Goal: Task Accomplishment & Management: Use online tool/utility

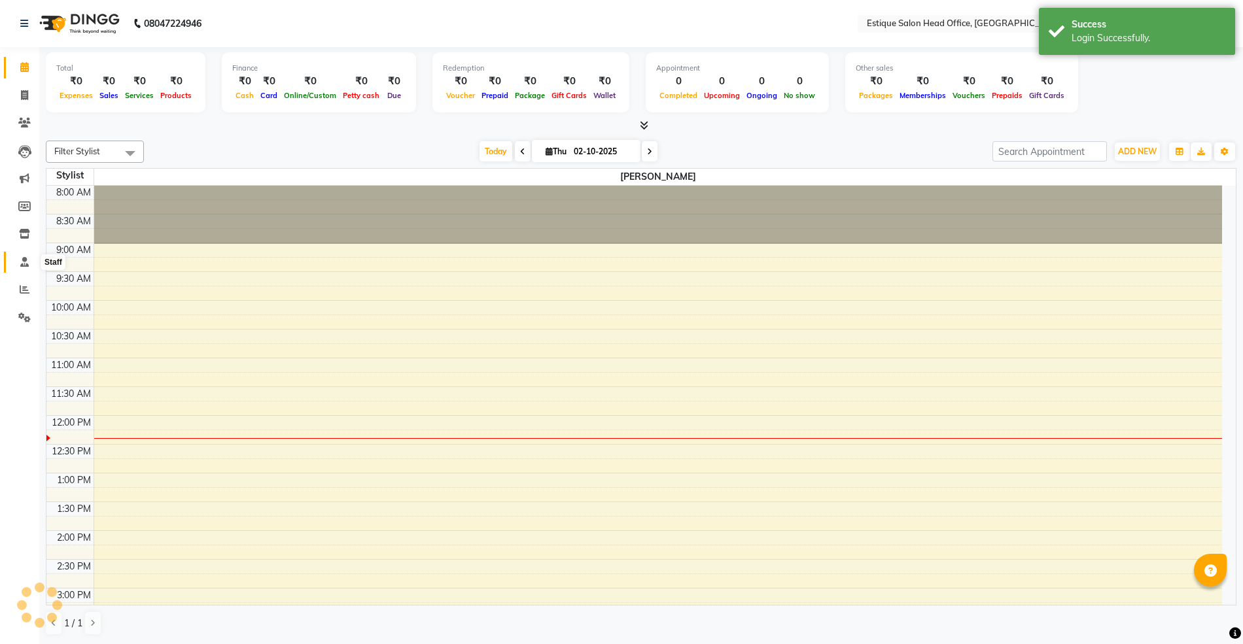
drag, startPoint x: 29, startPoint y: 259, endPoint x: 9, endPoint y: 247, distance: 23.2
click at [29, 258] on span at bounding box center [24, 262] width 23 height 15
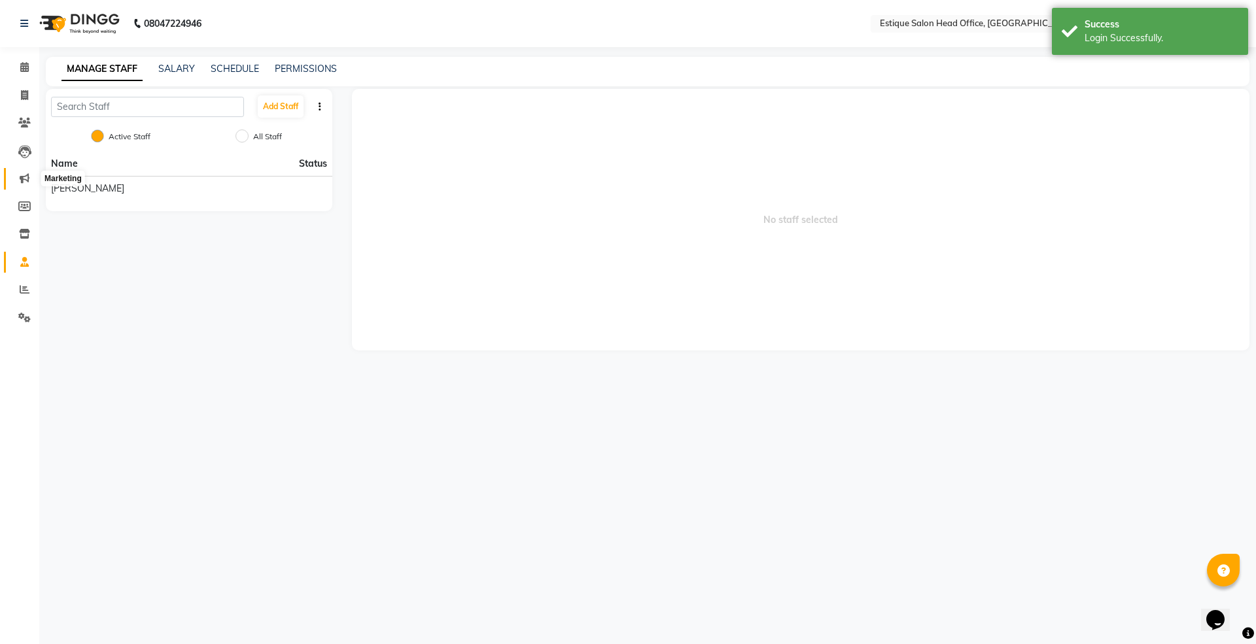
click at [27, 177] on icon at bounding box center [25, 178] width 10 height 10
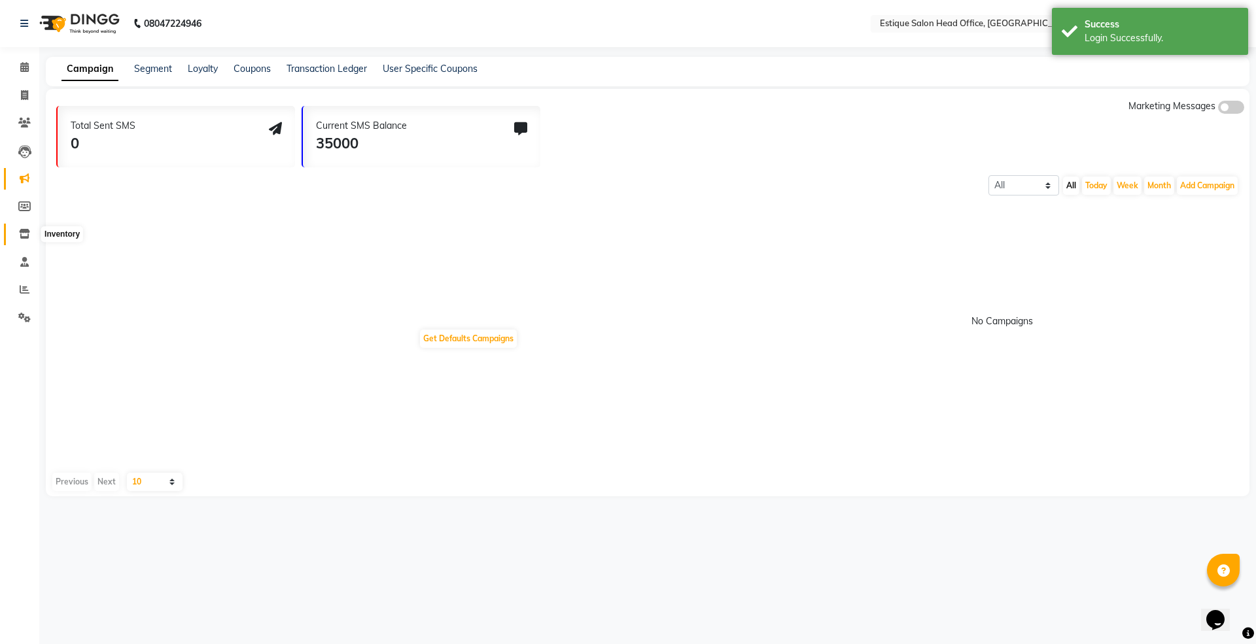
click at [24, 229] on icon at bounding box center [24, 234] width 11 height 10
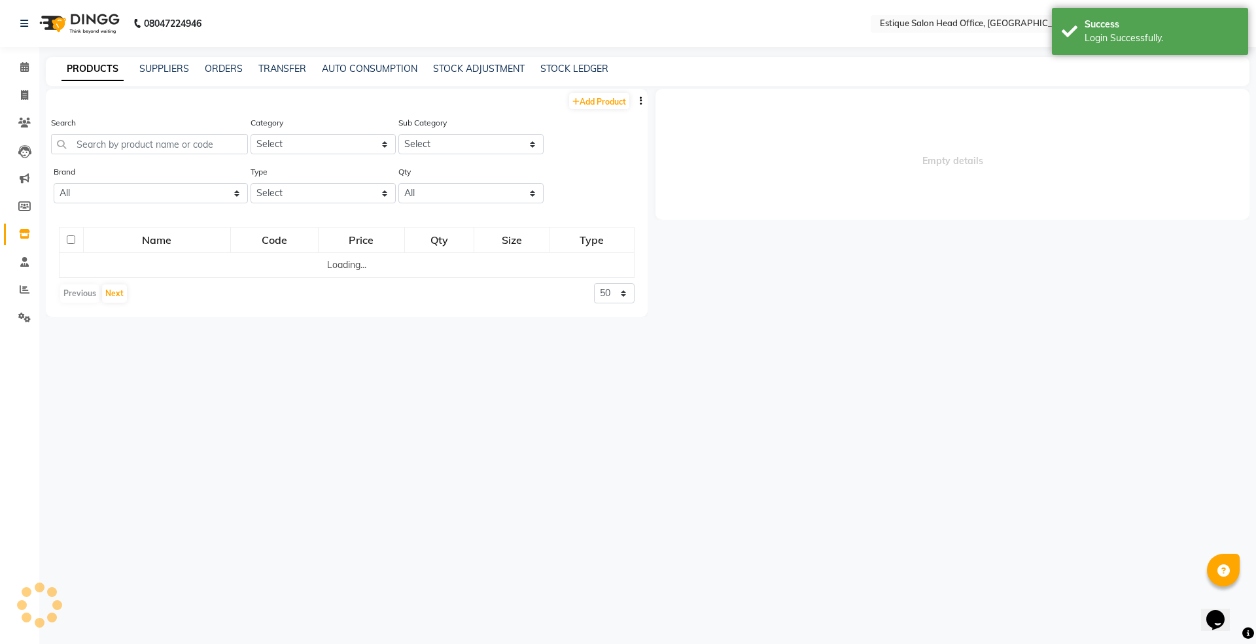
select select
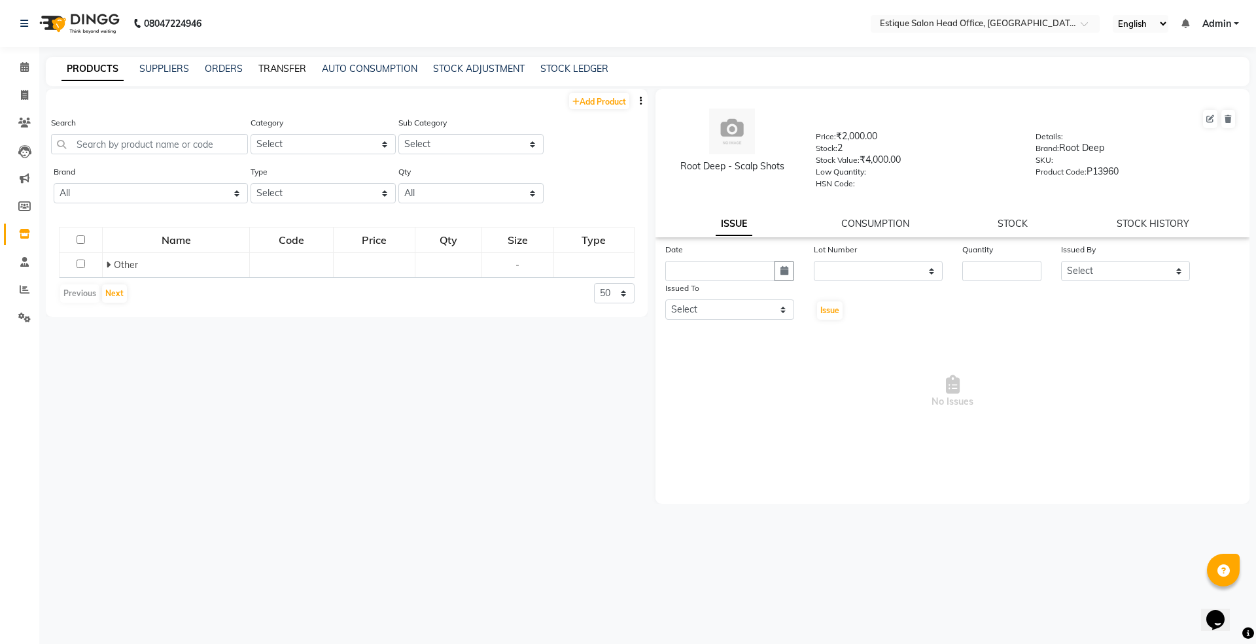
click at [292, 71] on link "TRANSFER" at bounding box center [282, 69] width 48 height 12
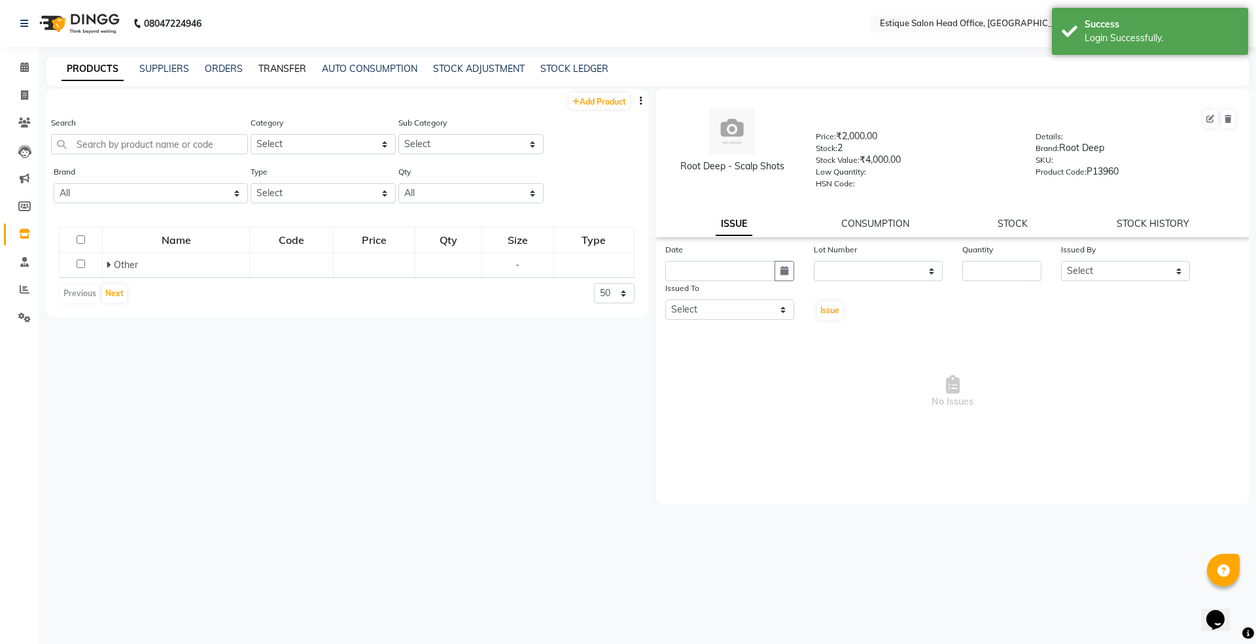
select select "sender"
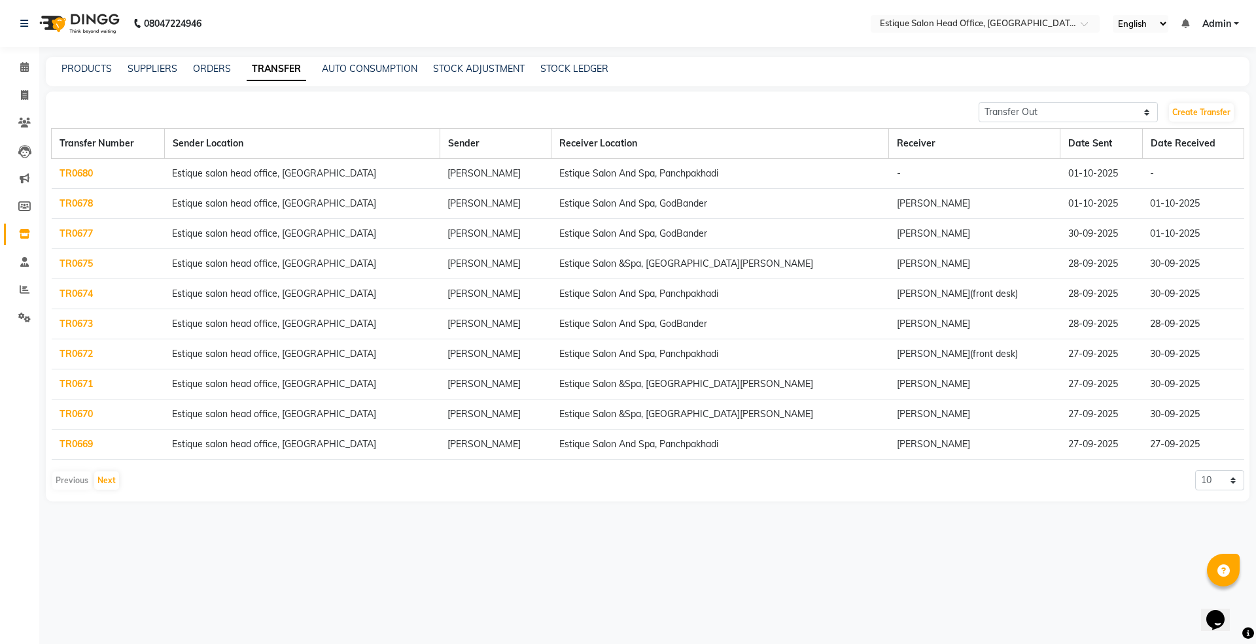
click at [74, 171] on link "TR0680" at bounding box center [76, 173] width 33 height 12
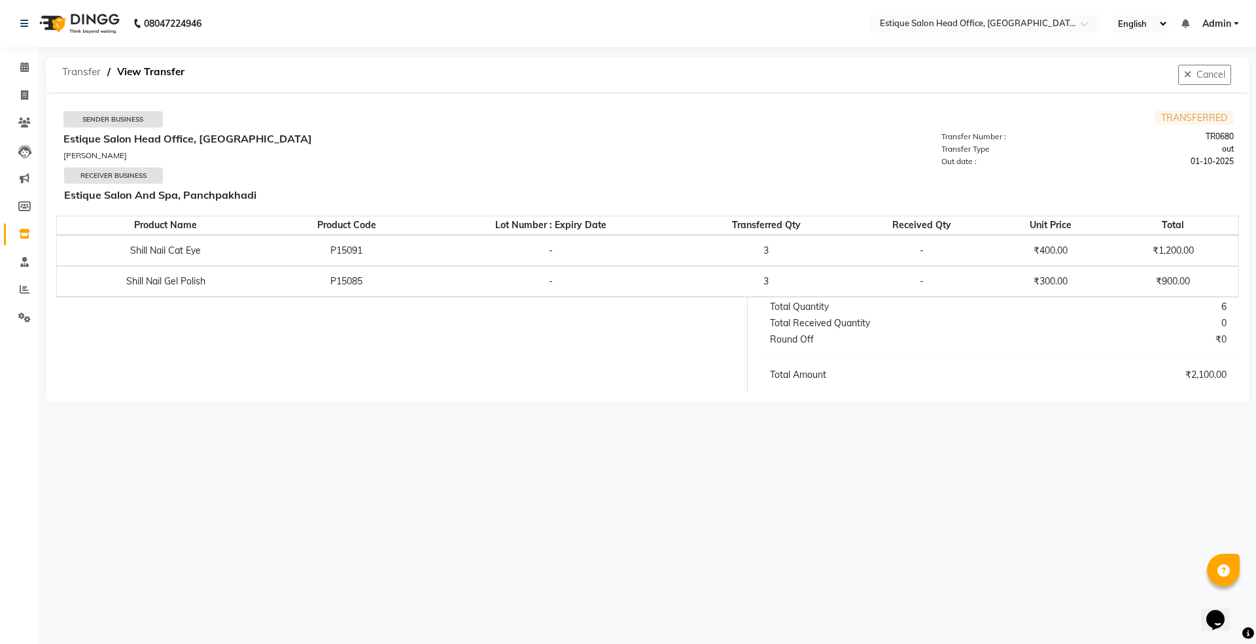
click at [82, 73] on span "Transfer" at bounding box center [82, 72] width 52 height 24
select select "sender"
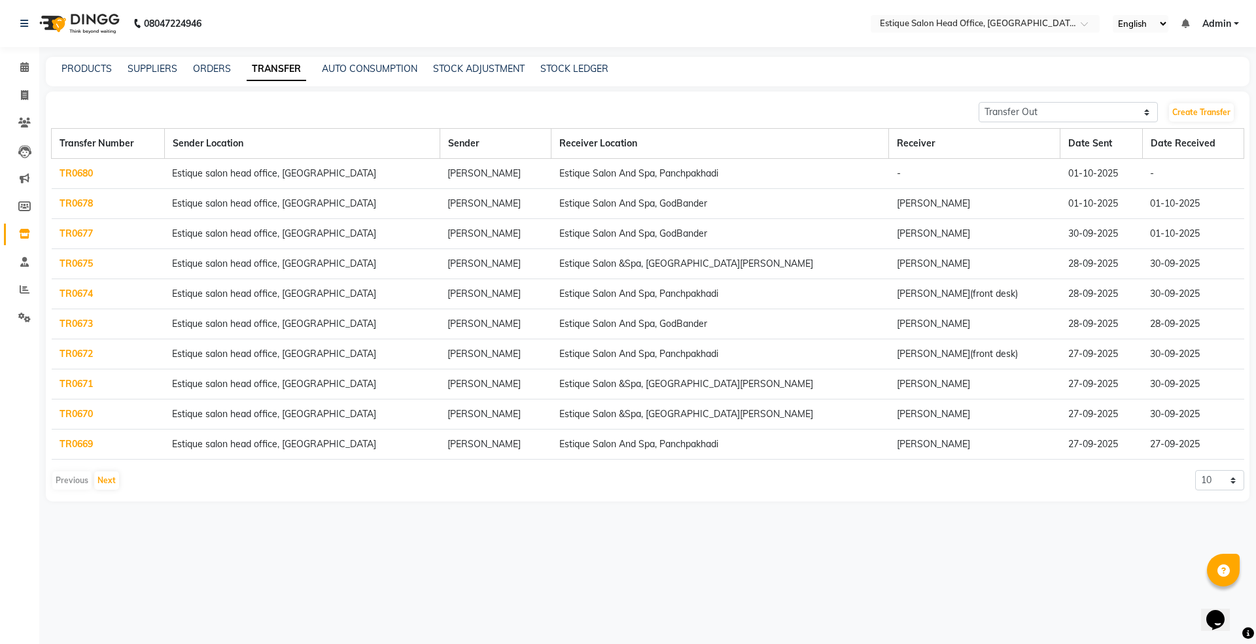
click at [77, 173] on link "TR0680" at bounding box center [76, 173] width 33 height 12
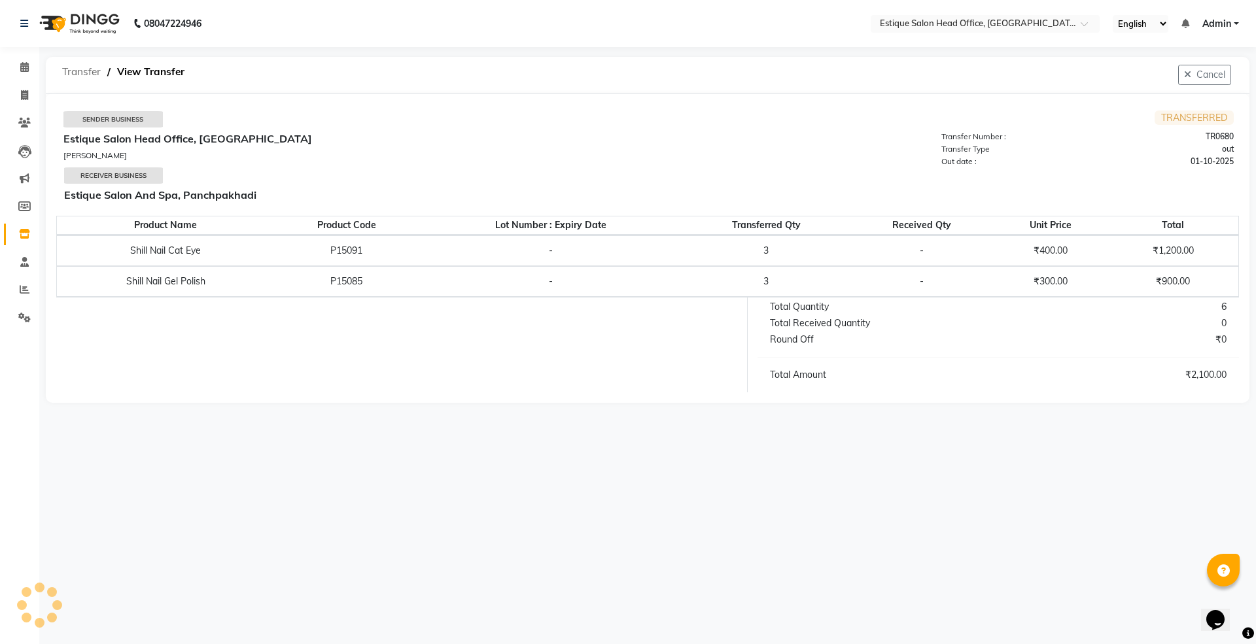
click at [85, 77] on span "Transfer" at bounding box center [82, 72] width 52 height 24
select select "sender"
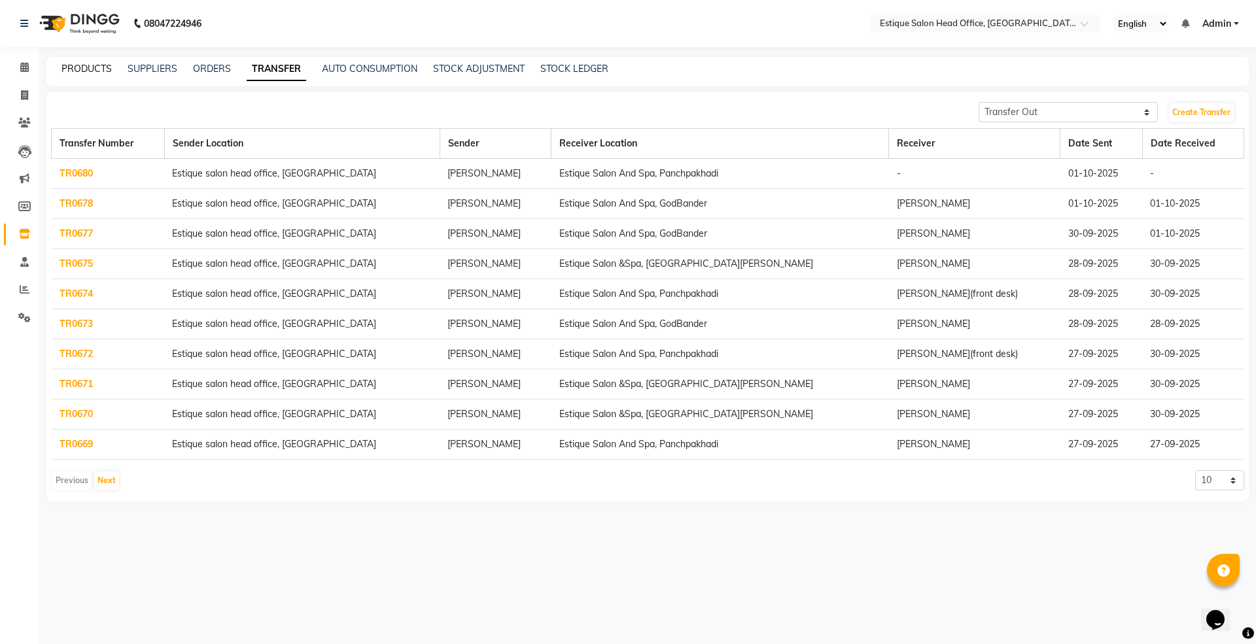
click at [73, 67] on link "PRODUCTS" at bounding box center [86, 69] width 50 height 12
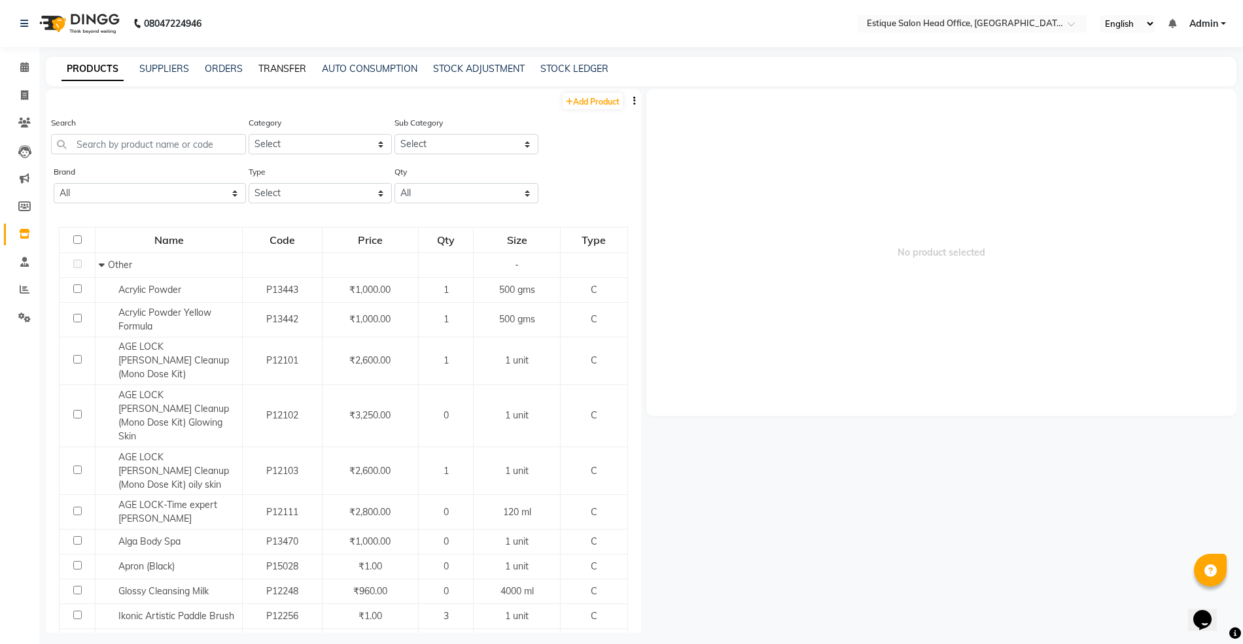
click at [285, 71] on link "TRANSFER" at bounding box center [282, 69] width 48 height 12
select select "sender"
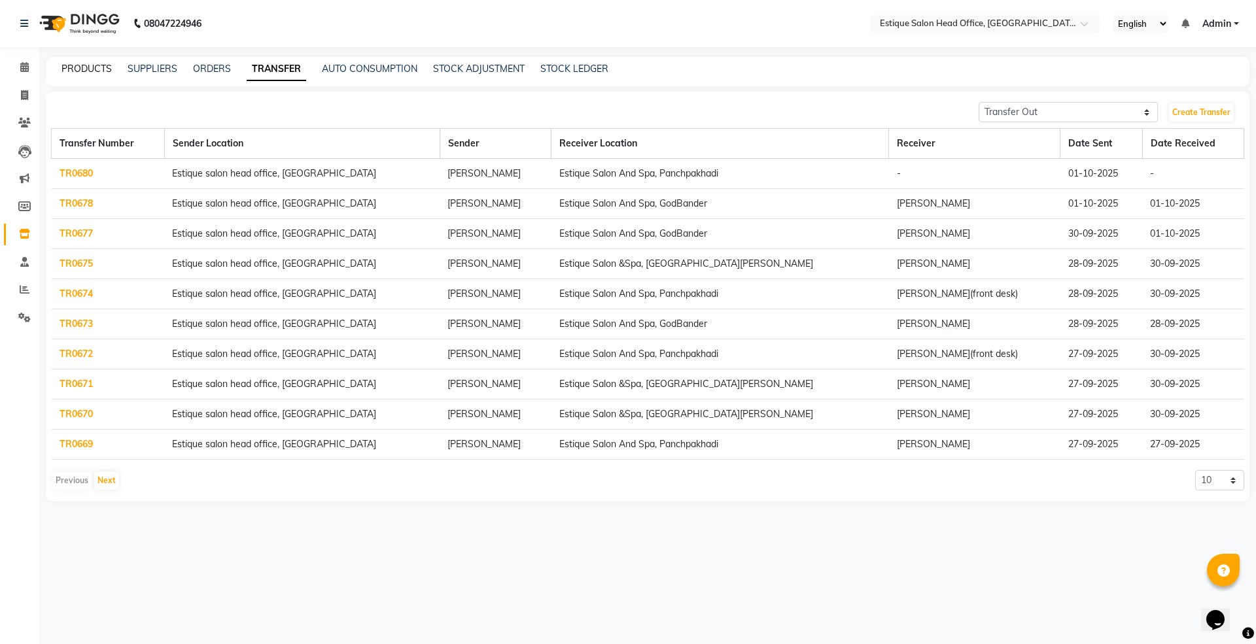
click at [89, 64] on link "PRODUCTS" at bounding box center [86, 69] width 50 height 12
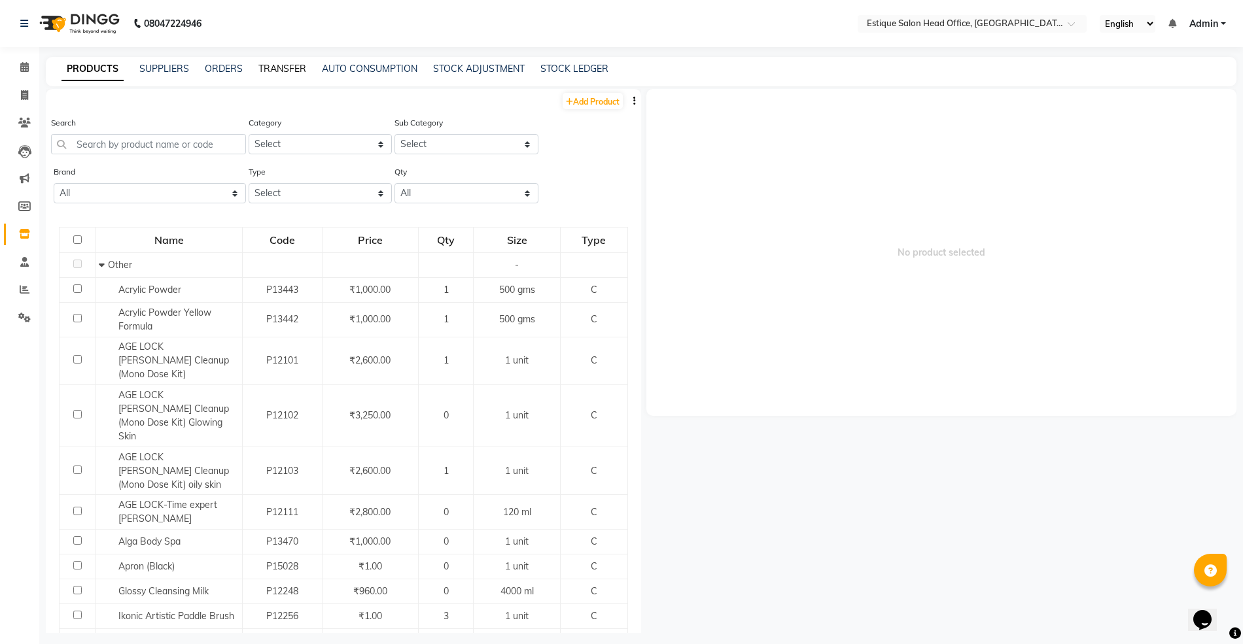
click at [279, 64] on link "TRANSFER" at bounding box center [282, 69] width 48 height 12
select select "sender"
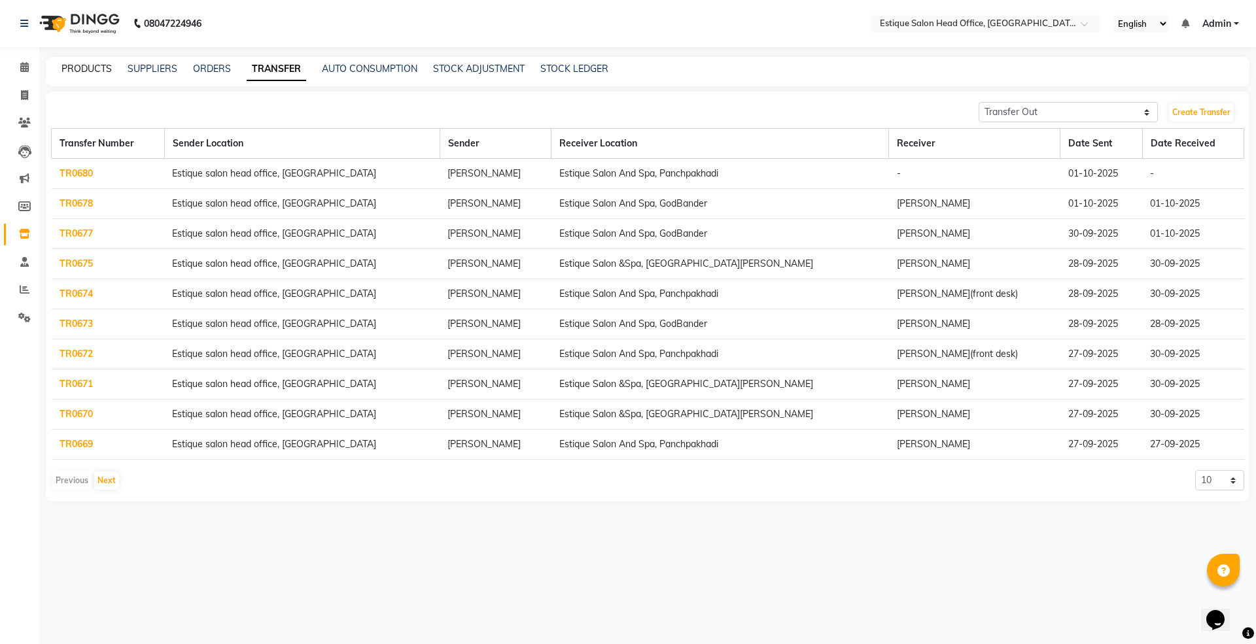
click at [77, 71] on link "PRODUCTS" at bounding box center [86, 69] width 50 height 12
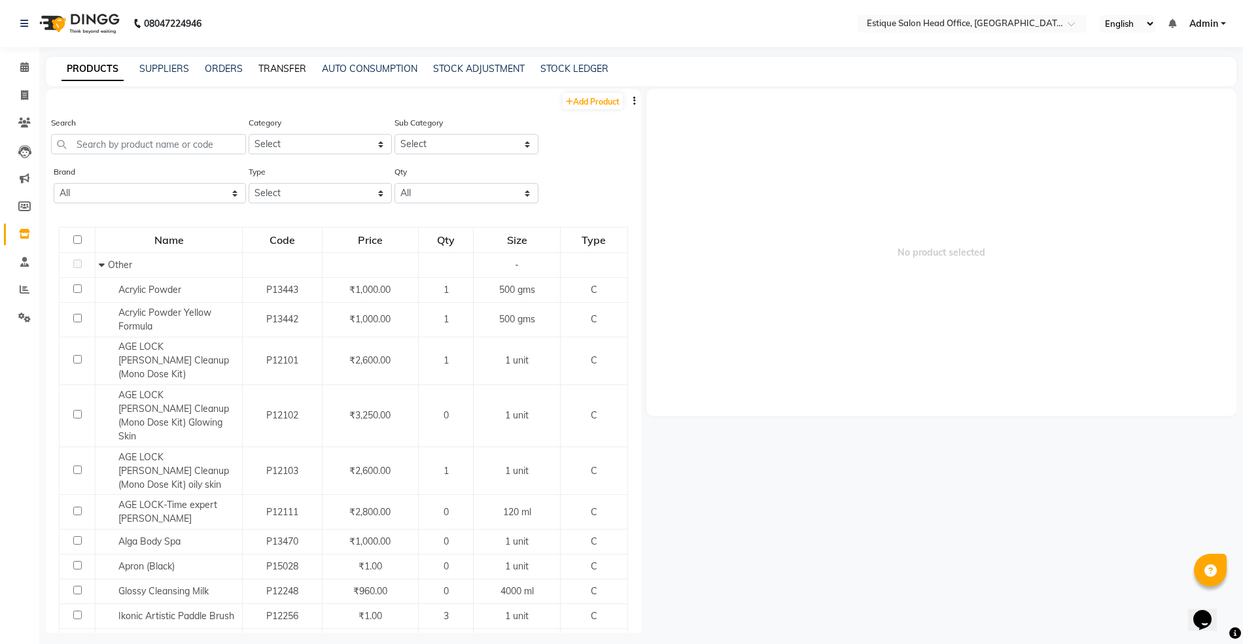
click at [294, 64] on link "TRANSFER" at bounding box center [282, 69] width 48 height 12
select select "sender"
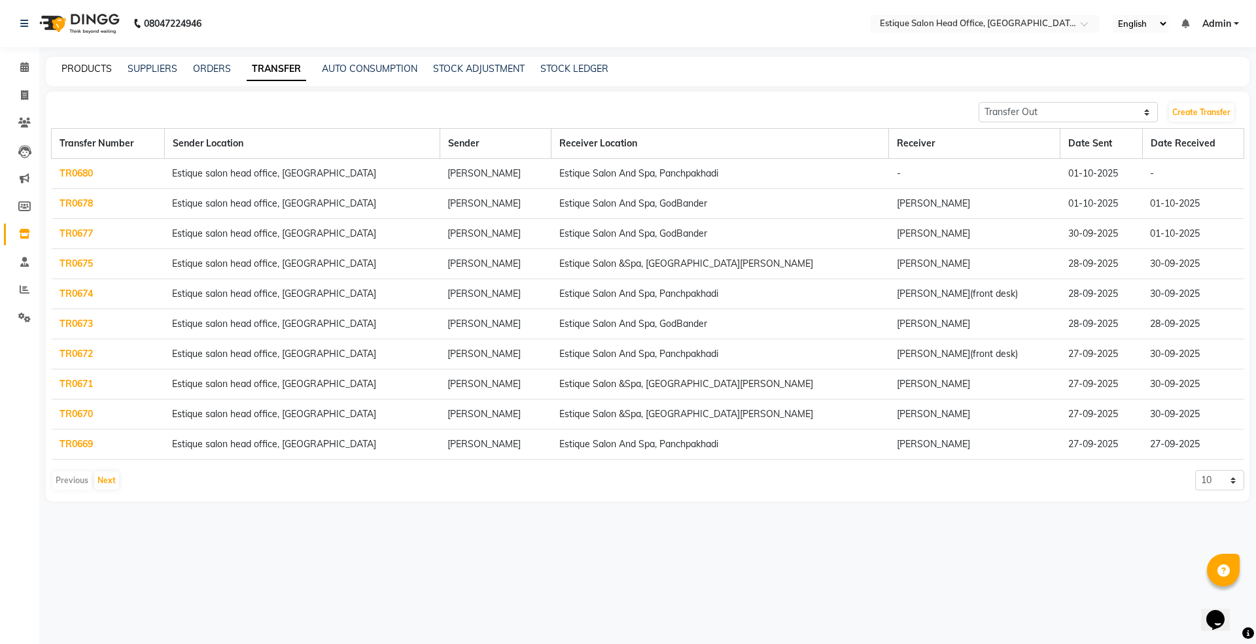
click at [97, 66] on link "PRODUCTS" at bounding box center [86, 69] width 50 height 12
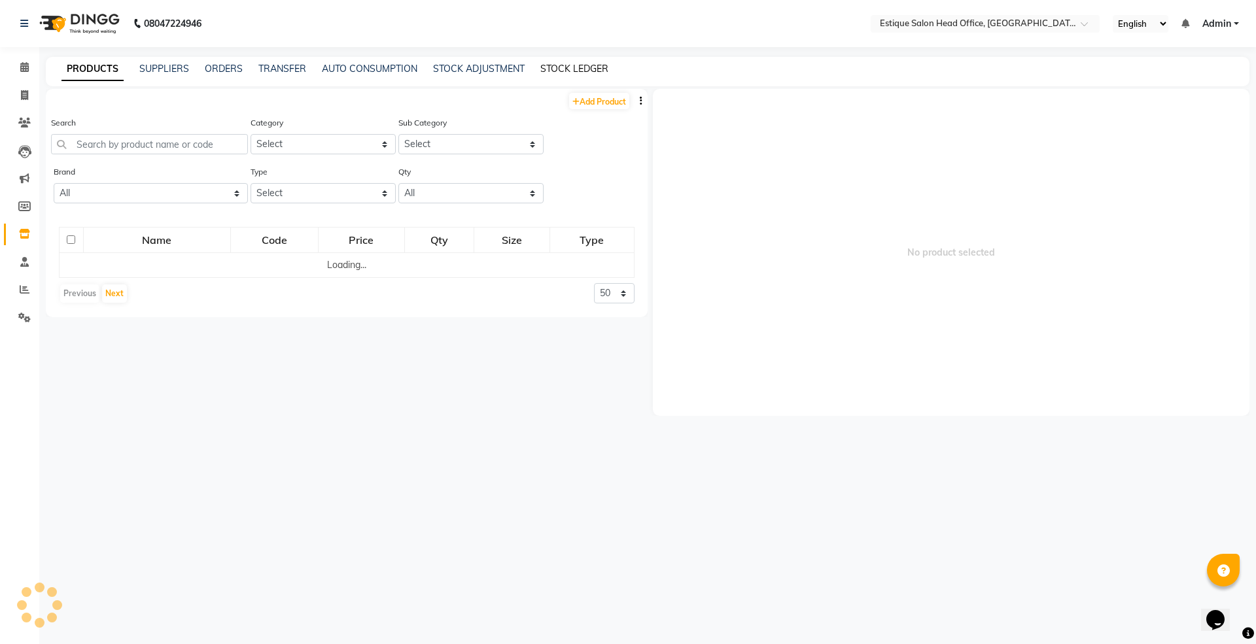
click at [574, 63] on link "STOCK LEDGER" at bounding box center [574, 69] width 68 height 12
select select "all"
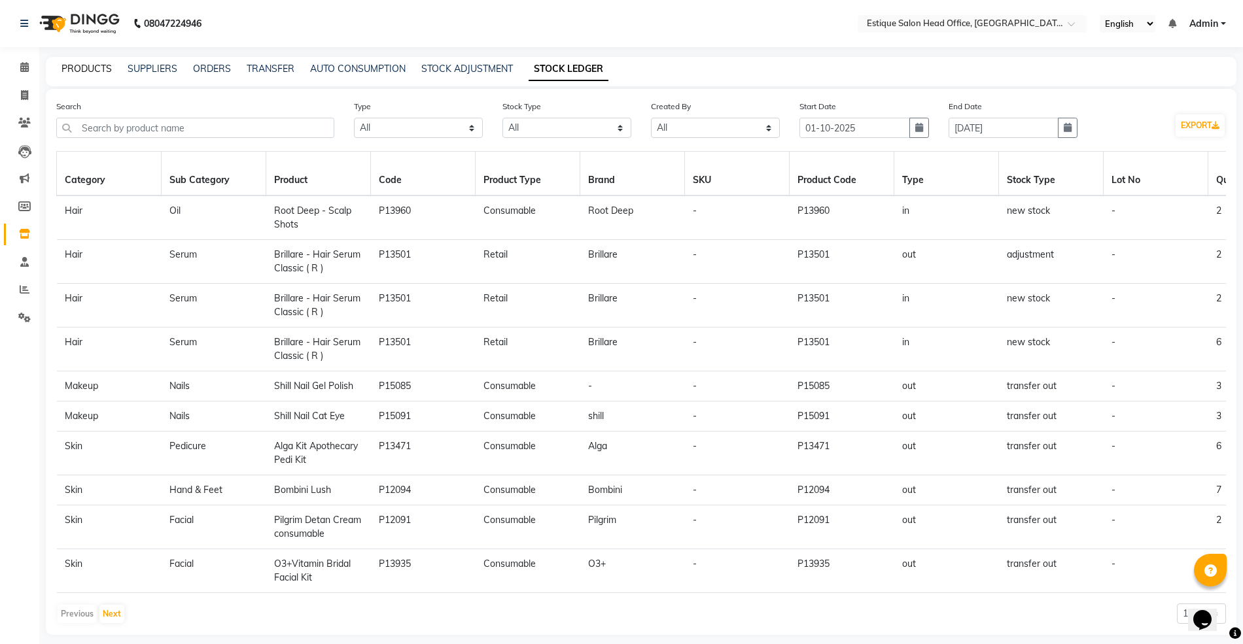
click at [87, 69] on link "PRODUCTS" at bounding box center [86, 69] width 50 height 12
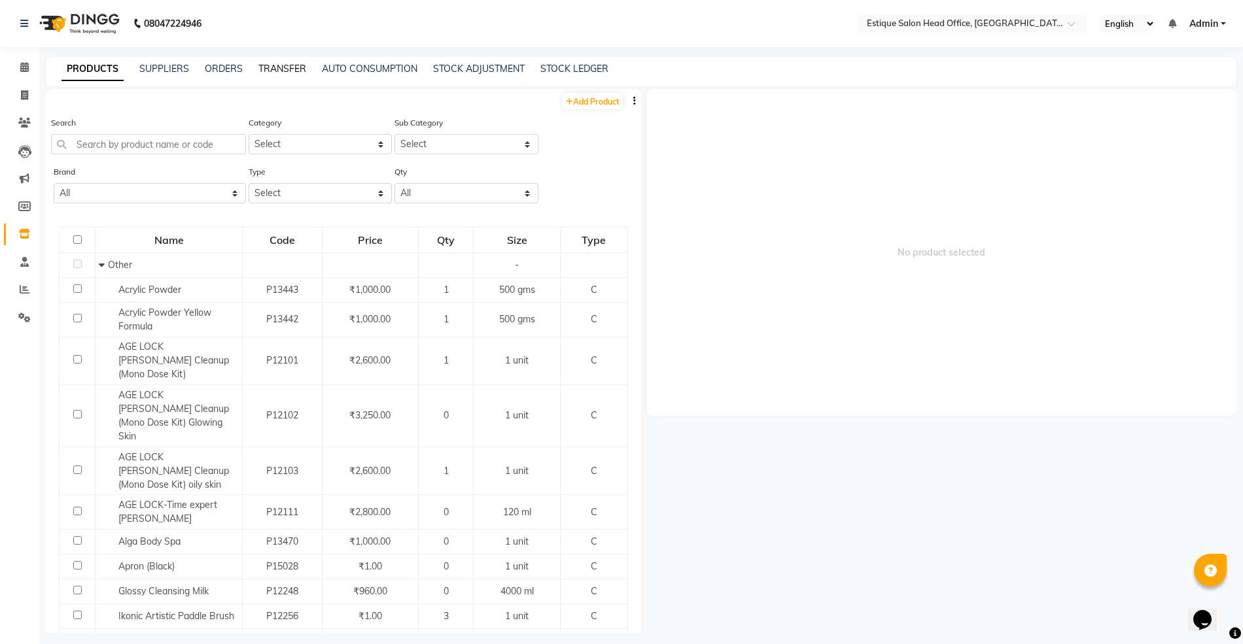
click at [277, 66] on link "TRANSFER" at bounding box center [282, 69] width 48 height 12
select select "sender"
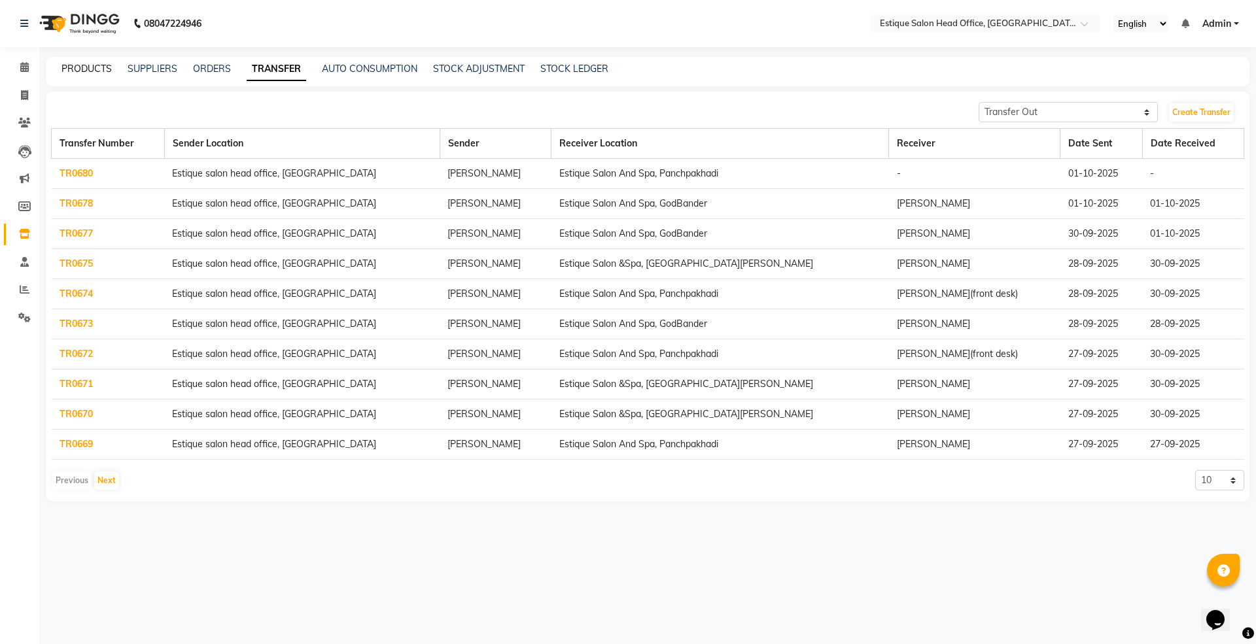
click at [82, 64] on link "PRODUCTS" at bounding box center [86, 69] width 50 height 12
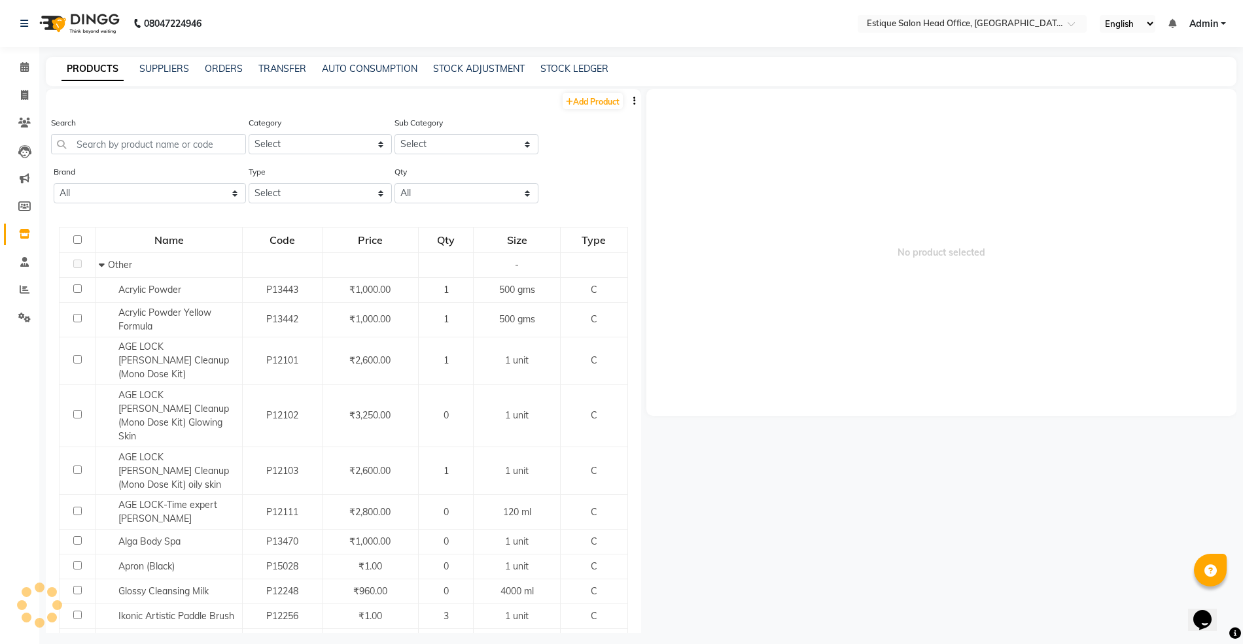
scroll to position [9, 0]
